Goal: Use online tool/utility: Utilize a website feature to perform a specific function

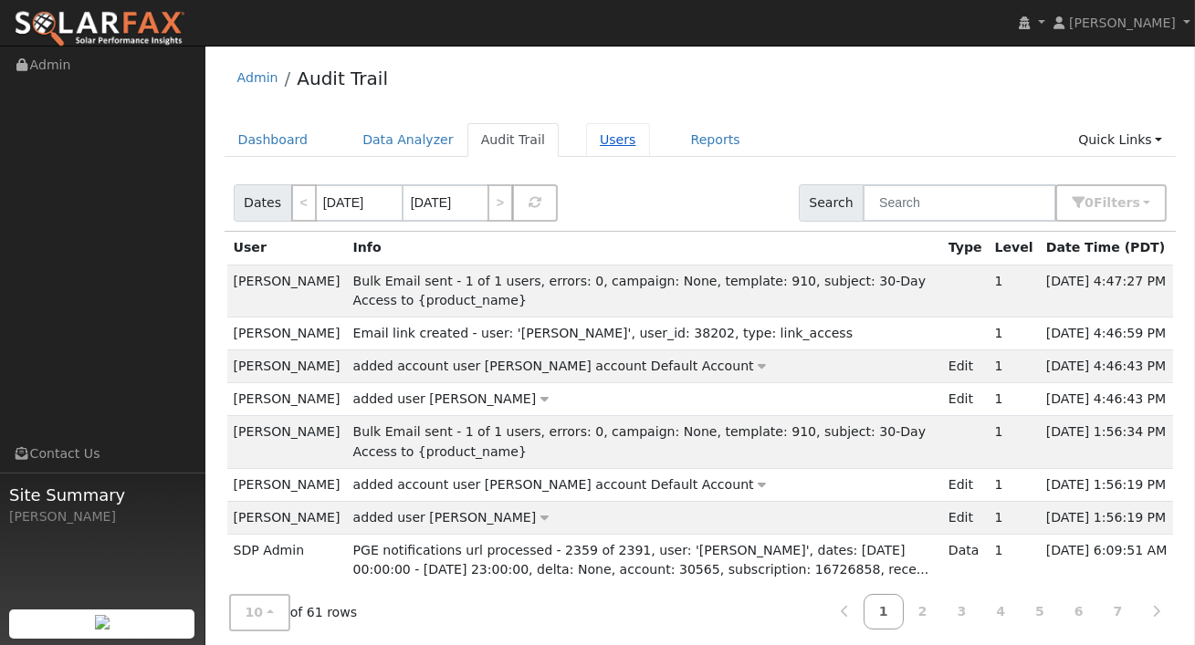
click at [595, 136] on link "Users" at bounding box center [618, 140] width 64 height 34
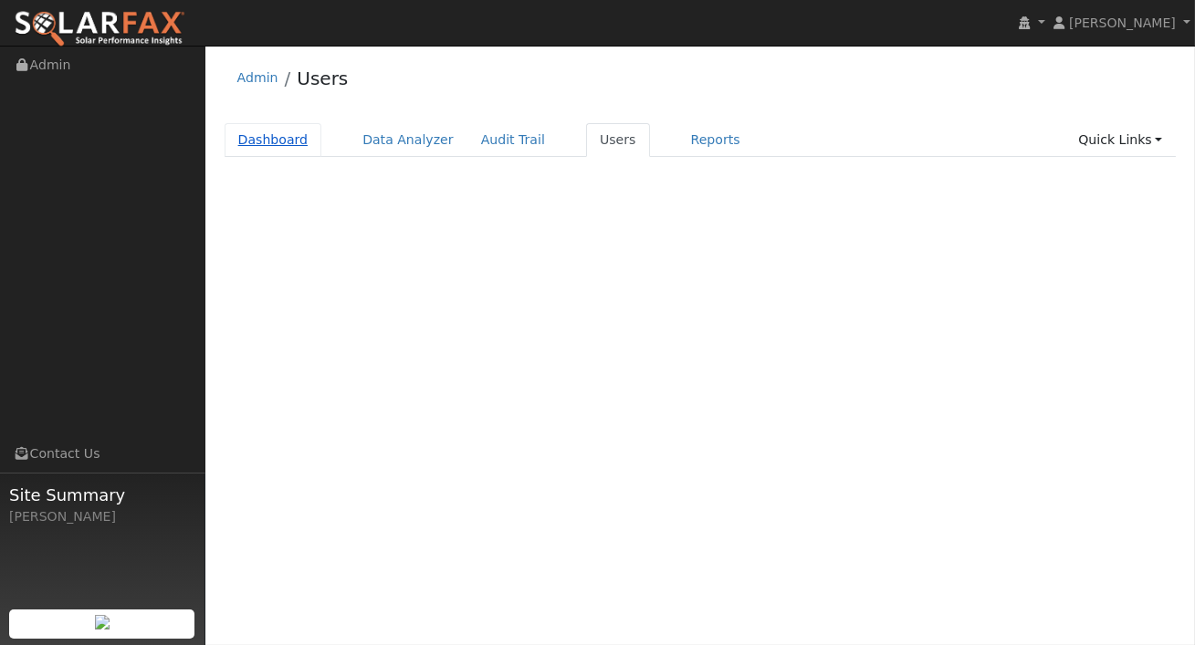
click at [280, 143] on link "Dashboard" at bounding box center [274, 140] width 98 height 34
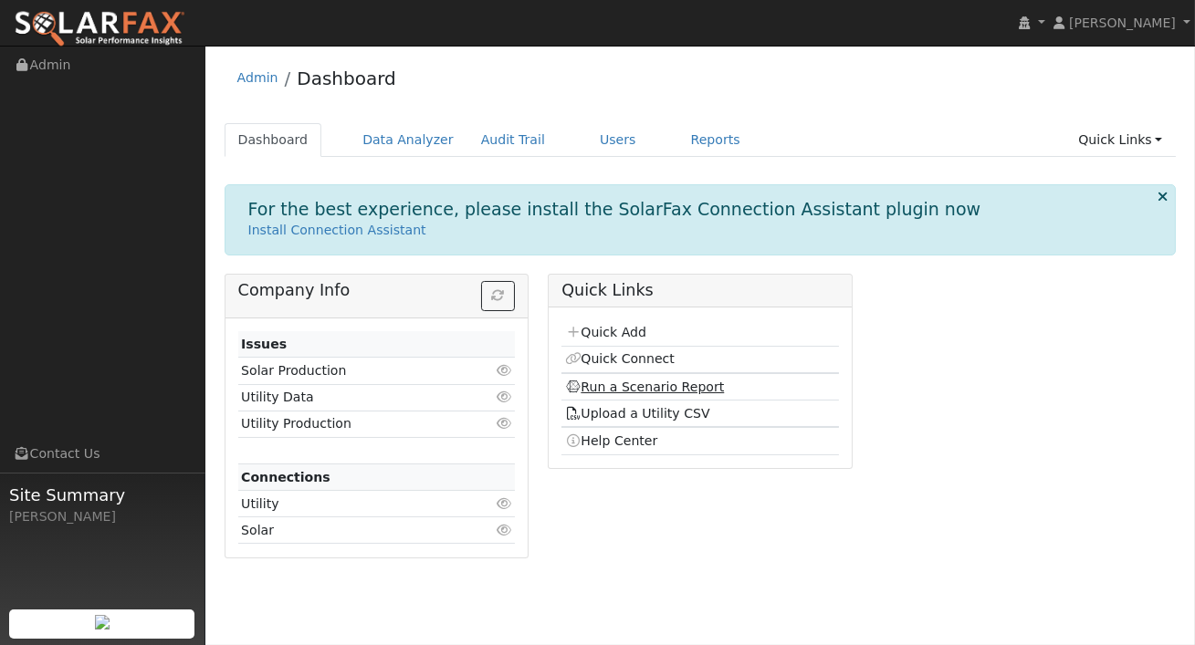
click at [653, 386] on link "Run a Scenario Report" at bounding box center [645, 387] width 160 height 15
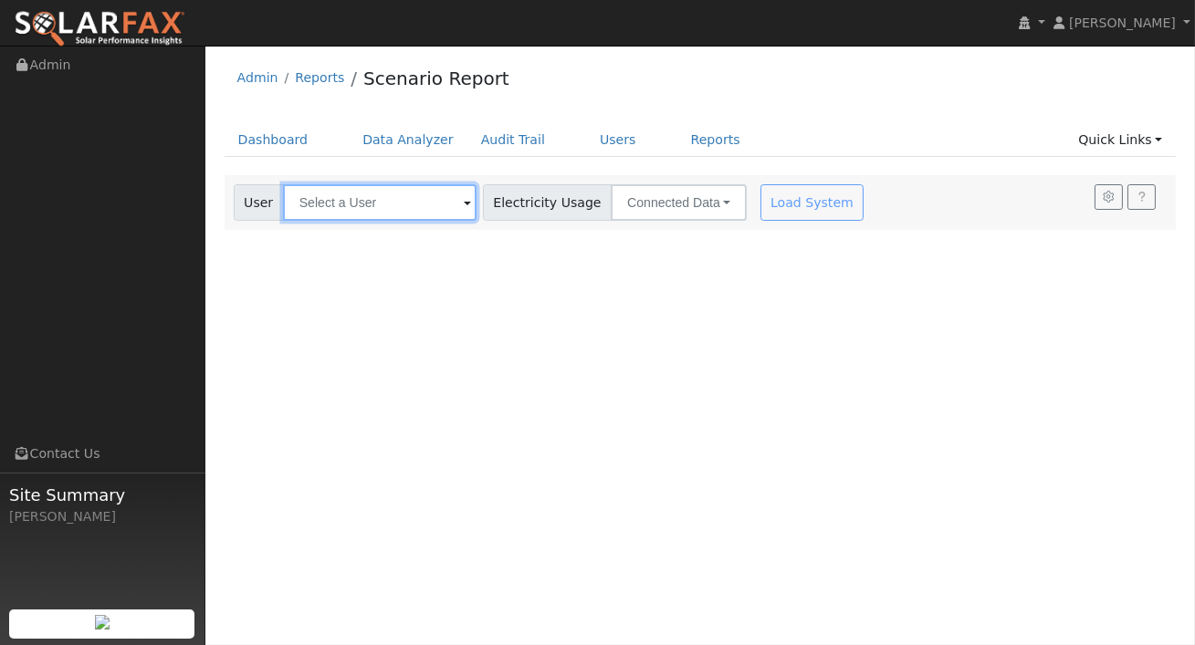
click at [435, 196] on input "text" at bounding box center [379, 202] width 193 height 37
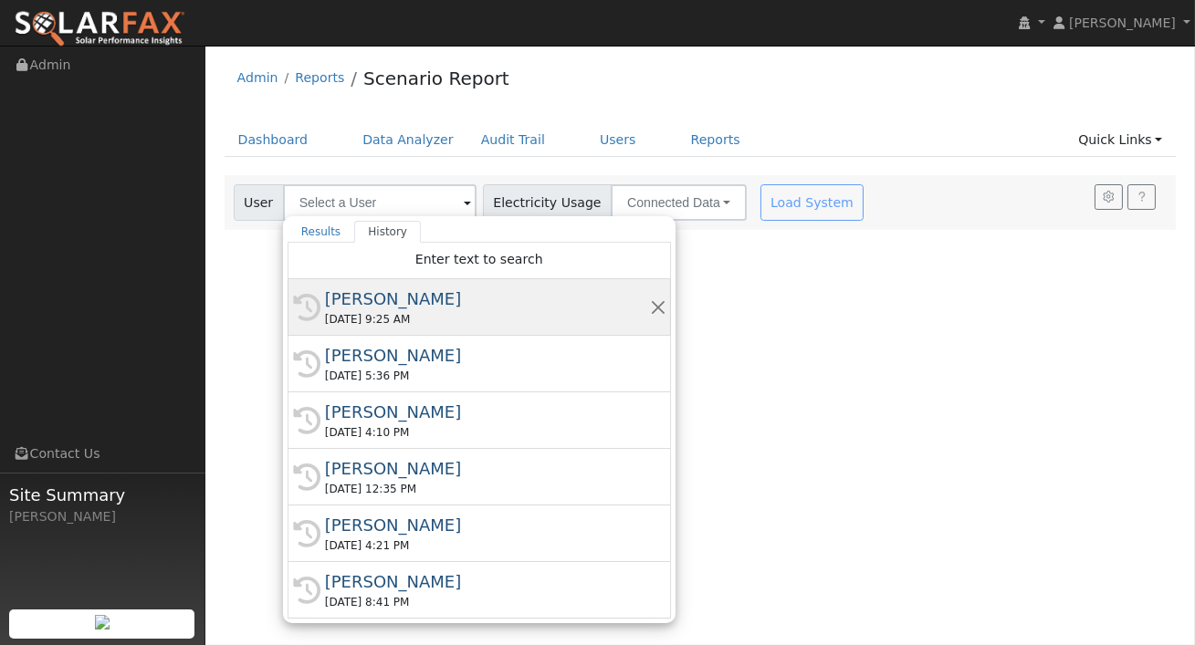
click at [383, 291] on div "Chris Mchale" at bounding box center [487, 299] width 325 height 25
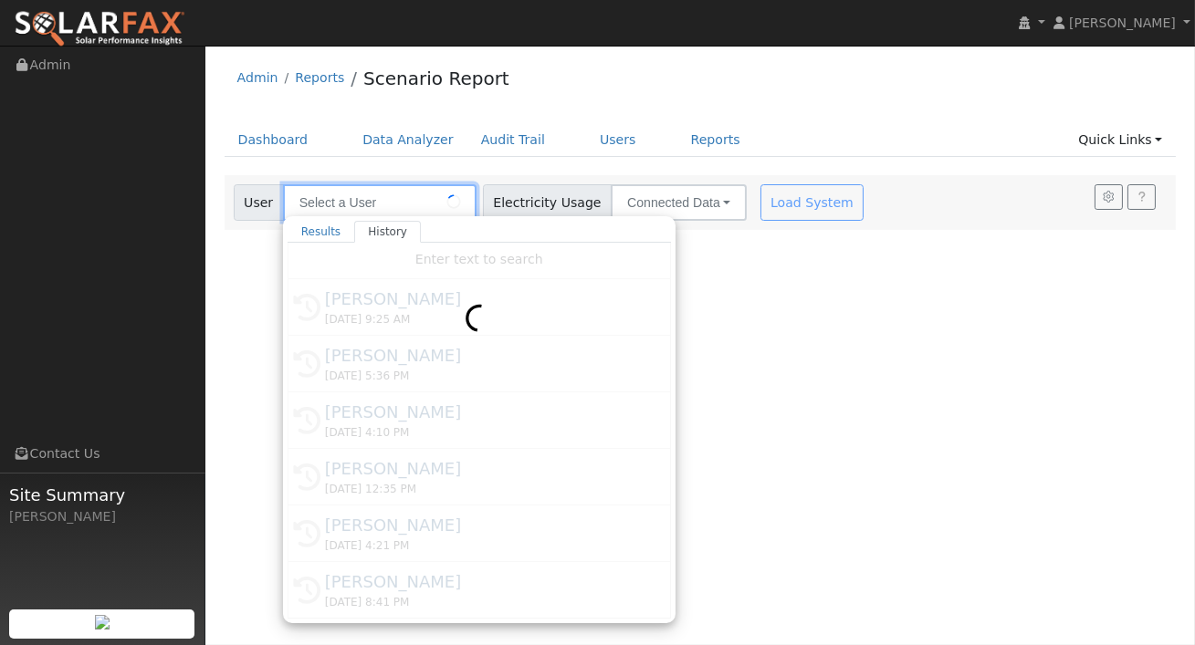
type input "Chris Mchale"
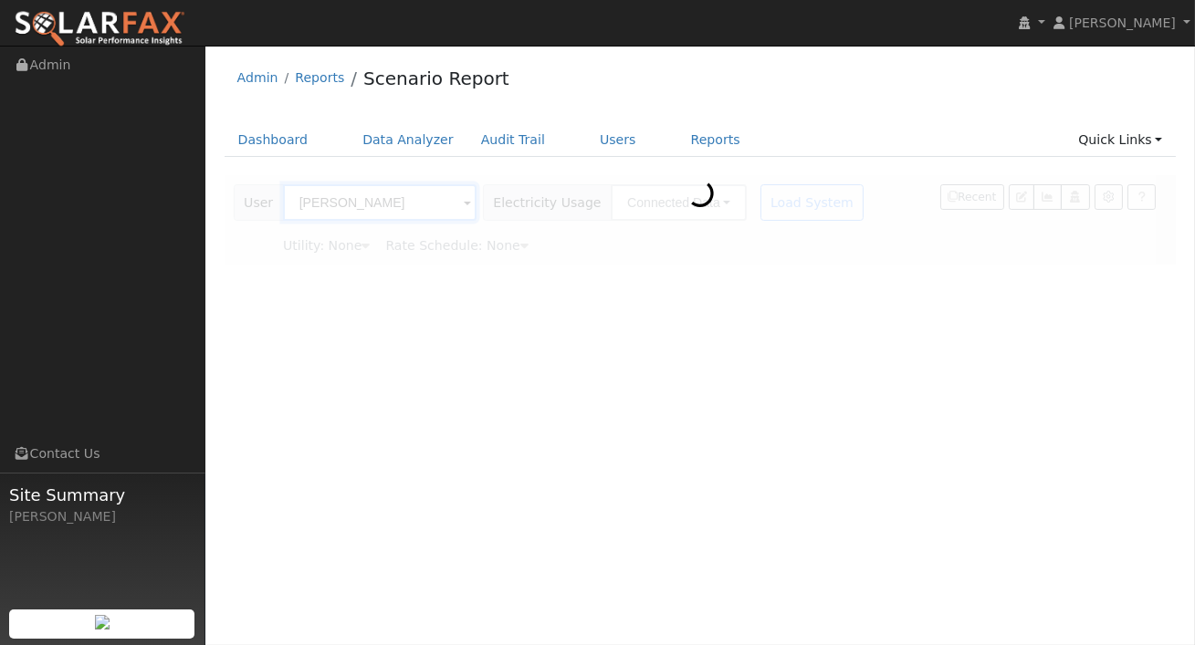
type input "Pacific Gas & Electric"
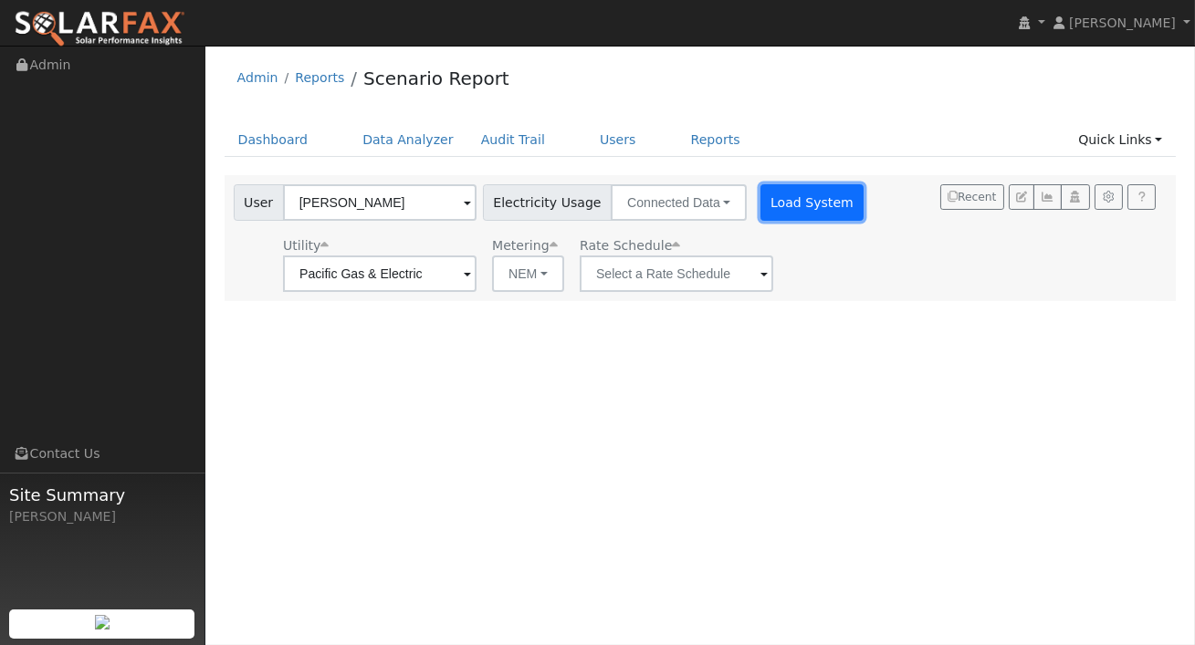
click at [762, 198] on button "Load System" at bounding box center [812, 202] width 104 height 37
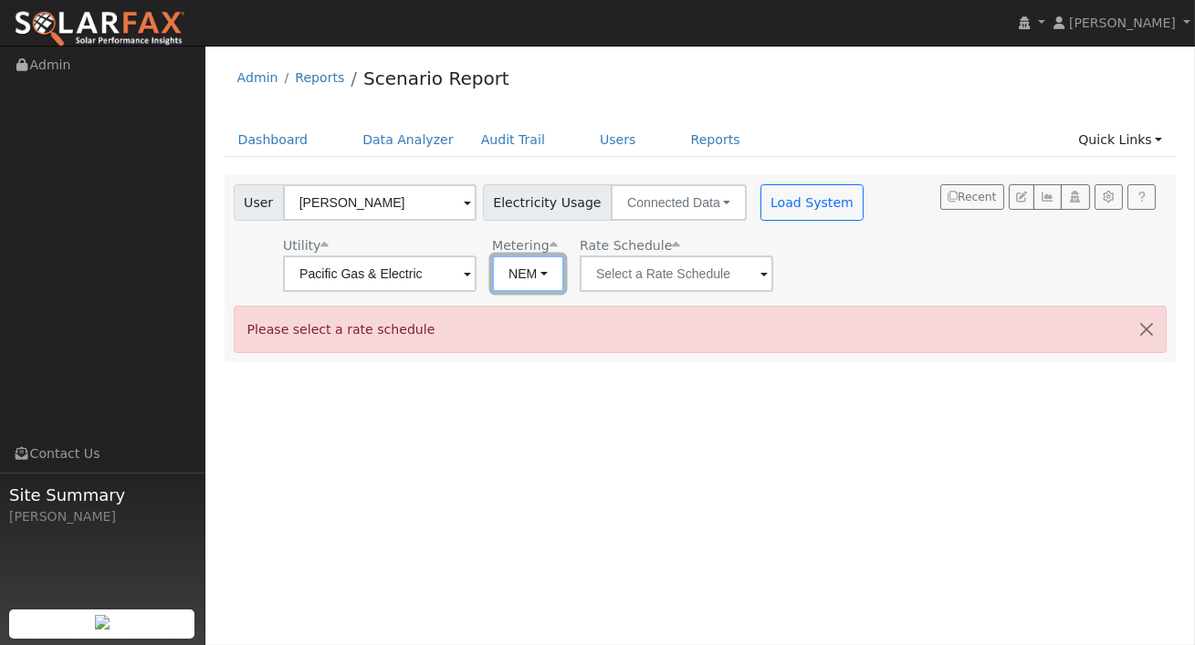
drag, startPoint x: 503, startPoint y: 266, endPoint x: 510, endPoint y: 343, distance: 77.9
click at [503, 266] on button "NEM" at bounding box center [528, 274] width 72 height 37
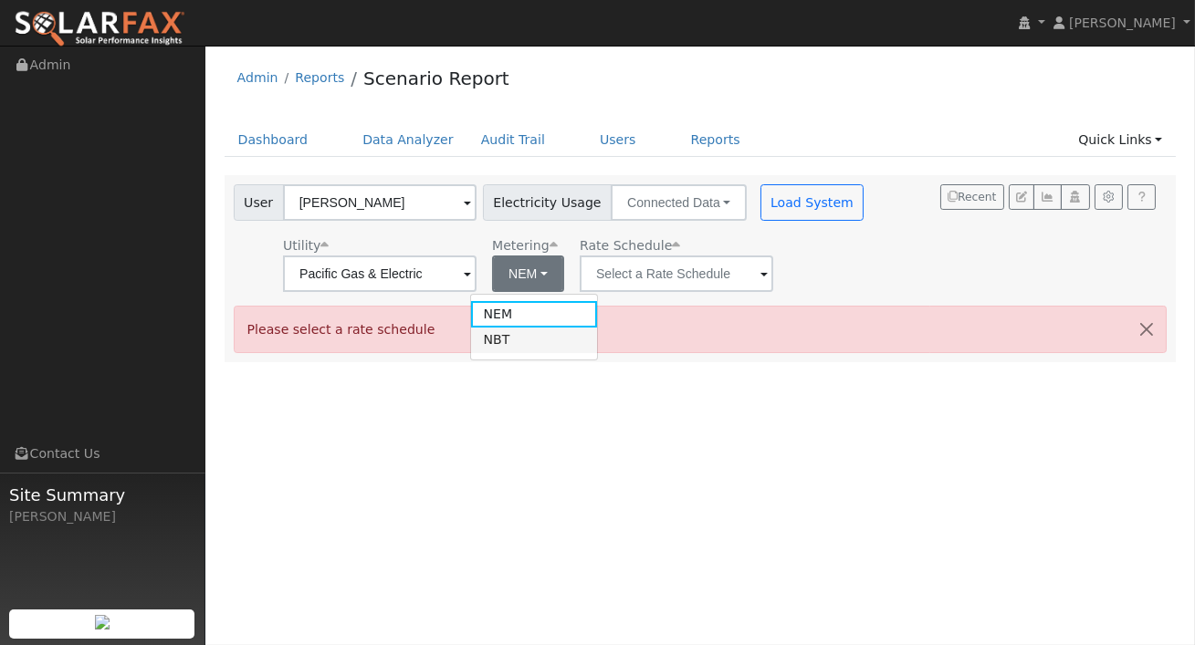
click at [512, 332] on link "NBT" at bounding box center [534, 341] width 127 height 26
type input "E-ELEC"
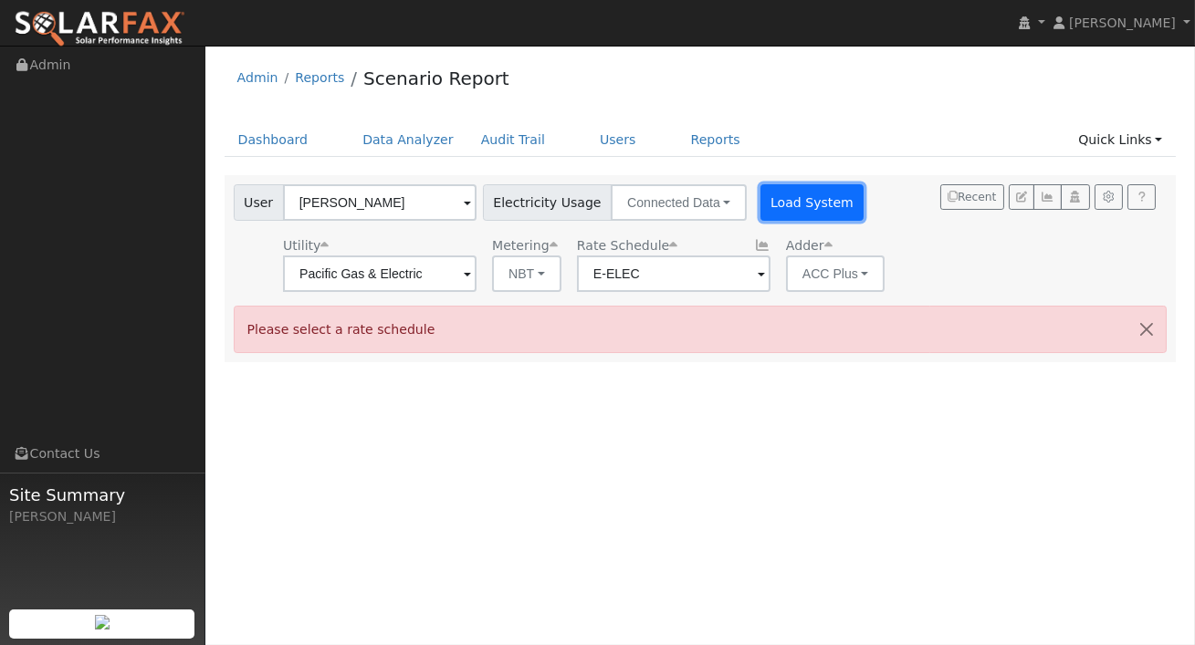
click at [806, 199] on button "Load System" at bounding box center [812, 202] width 104 height 37
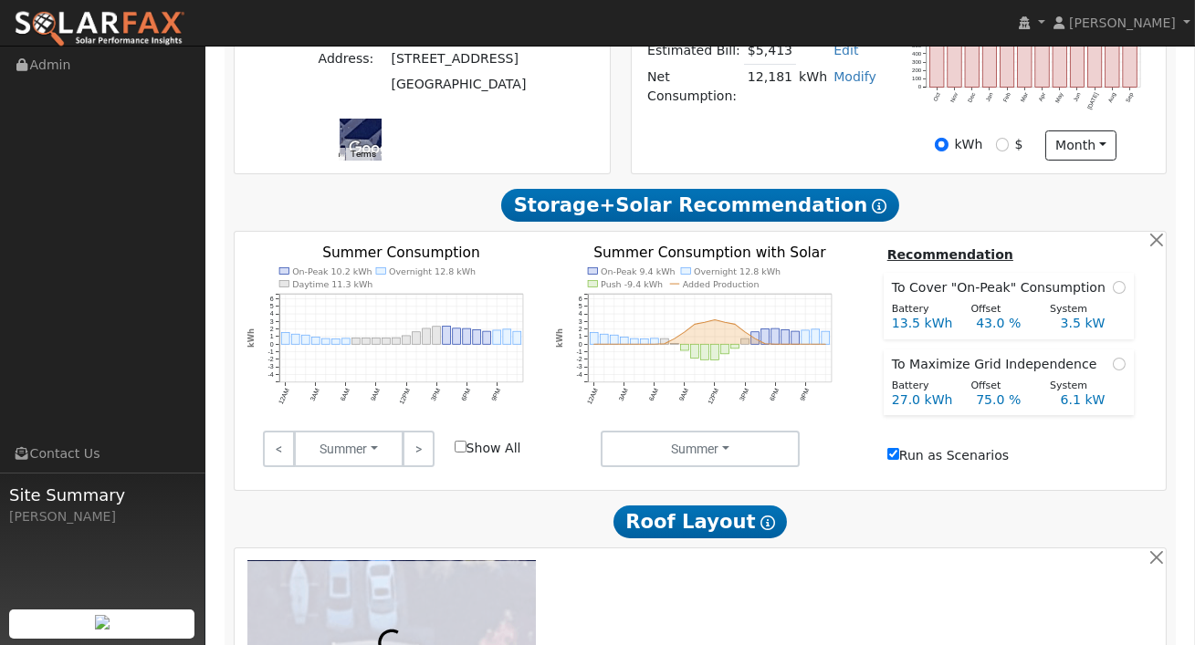
scroll to position [503, 0]
